Goal: Task Accomplishment & Management: Manage account settings

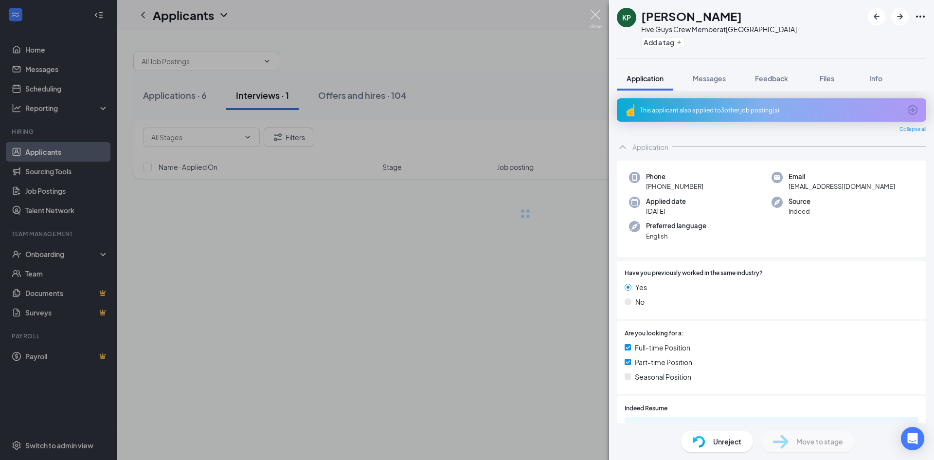
click at [597, 18] on img at bounding box center [596, 19] width 12 height 19
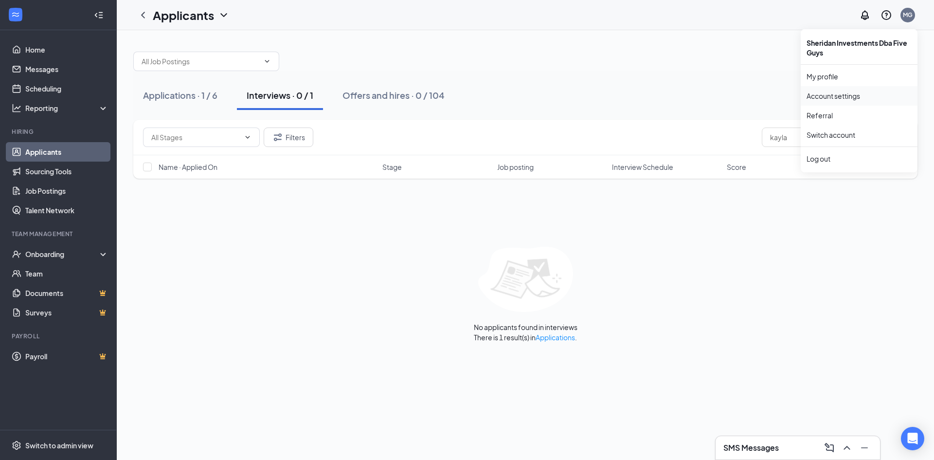
click at [830, 99] on link "Account settings" at bounding box center [859, 96] width 105 height 10
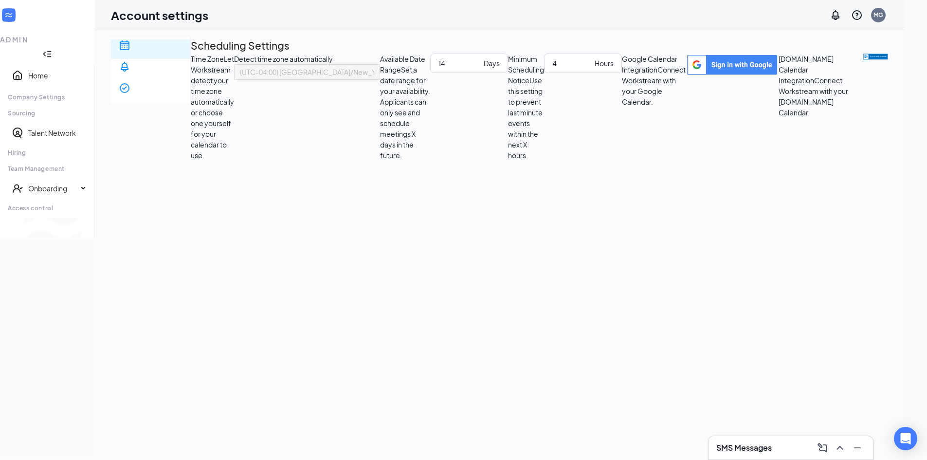
scroll to position [6, 0]
click at [883, 18] on div "MG" at bounding box center [878, 15] width 10 height 8
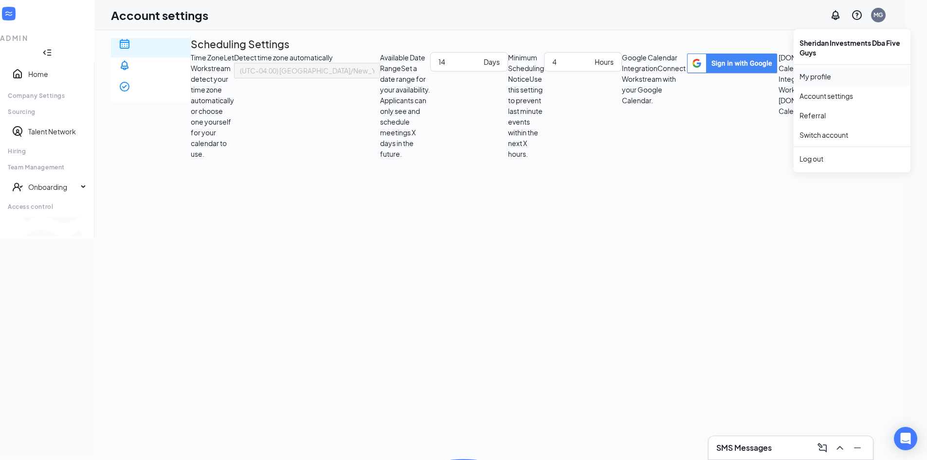
click at [846, 76] on link "My profile" at bounding box center [851, 77] width 105 height 10
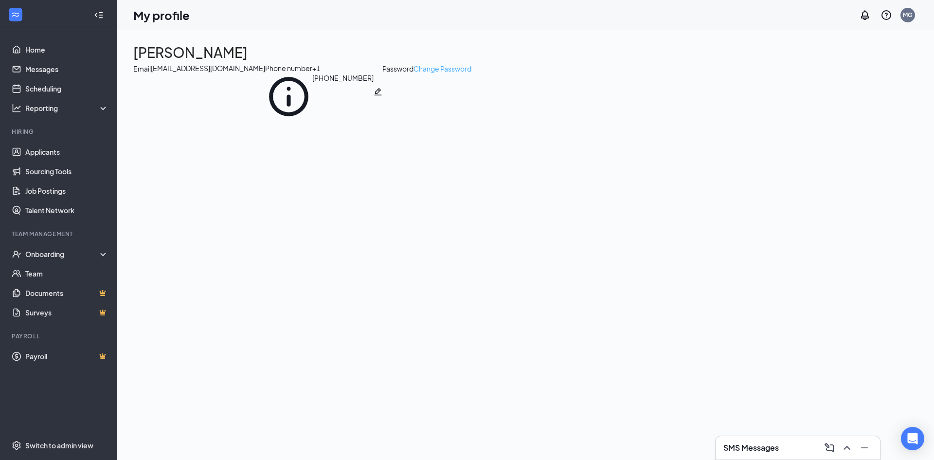
click at [413, 120] on link "Change Password" at bounding box center [442, 91] width 58 height 57
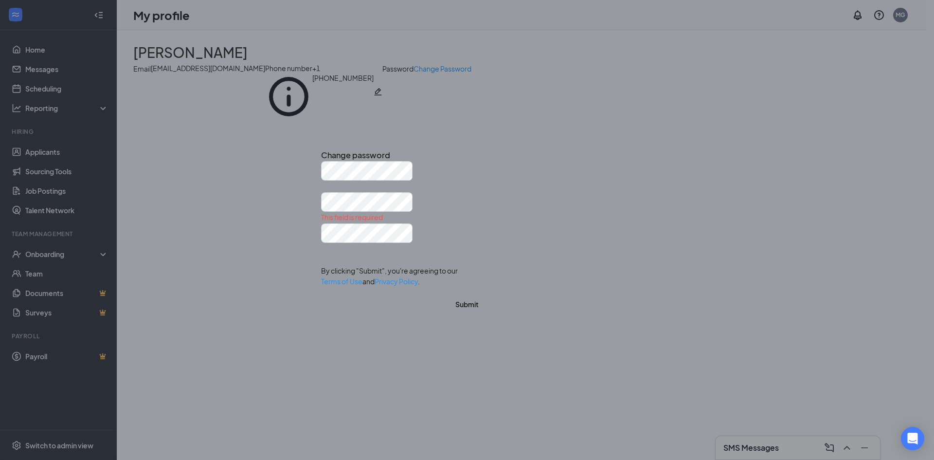
click at [321, 146] on icon "Cross" at bounding box center [321, 146] width 0 height 0
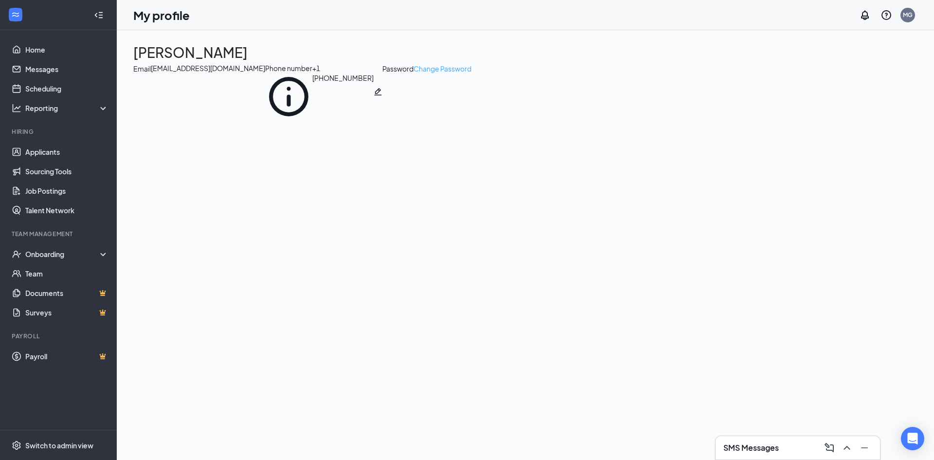
click at [413, 120] on link "Change Password" at bounding box center [442, 91] width 58 height 57
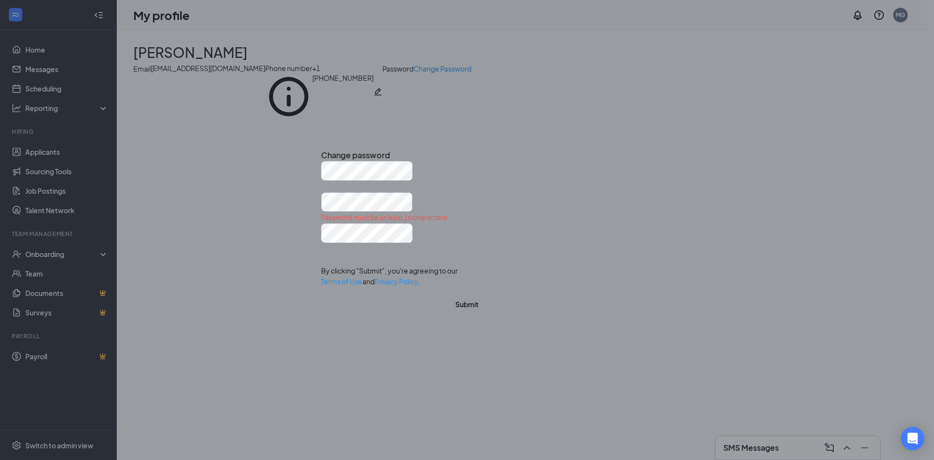
click at [333, 211] on div "Password must be at least 16 characters By clicking "Submit", you're agreeing t…" at bounding box center [467, 241] width 292 height 161
